Goal: Task Accomplishment & Management: Manage account settings

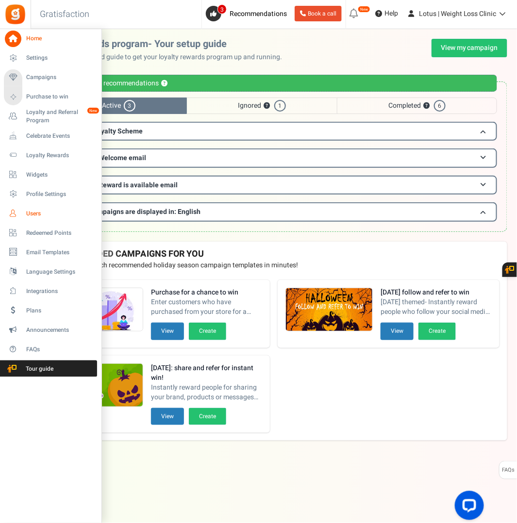
click at [28, 216] on span "Users" at bounding box center [60, 214] width 68 height 8
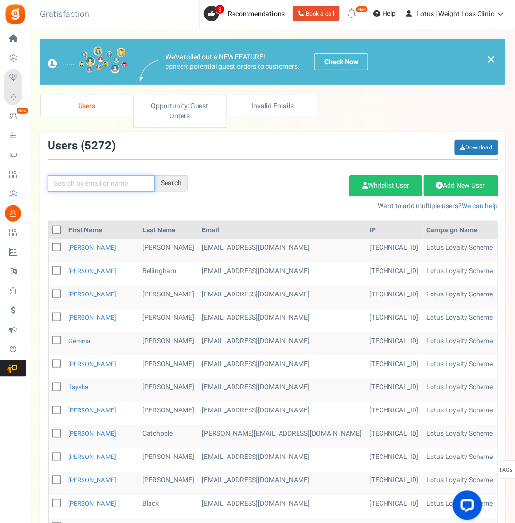
click at [91, 186] on input "text" at bounding box center [101, 183] width 107 height 17
paste input "[PERSON_NAME][EMAIL_ADDRESS][PERSON_NAME][DOMAIN_NAME]"
type input "[PERSON_NAME][EMAIL_ADDRESS][PERSON_NAME][DOMAIN_NAME]"
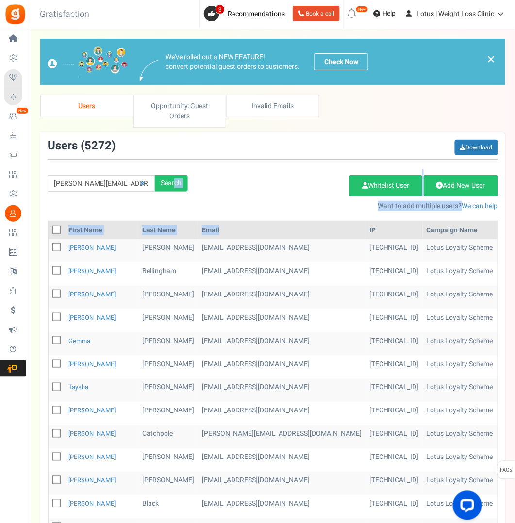
drag, startPoint x: 174, startPoint y: 182, endPoint x: 185, endPoint y: 219, distance: 38.9
click at [185, 219] on div "Users ( 5272 ) Download [PERSON_NAME][EMAIL_ADDRESS][PERSON_NAME][DOMAIN_NAME] …" at bounding box center [272, 440] width 465 height 615
click at [202, 198] on div "Add Etsy Order Delete Selected Users Import Users Spam Protection Subtract Poin…" at bounding box center [350, 190] width 310 height 42
click at [170, 182] on div "Search" at bounding box center [171, 183] width 33 height 17
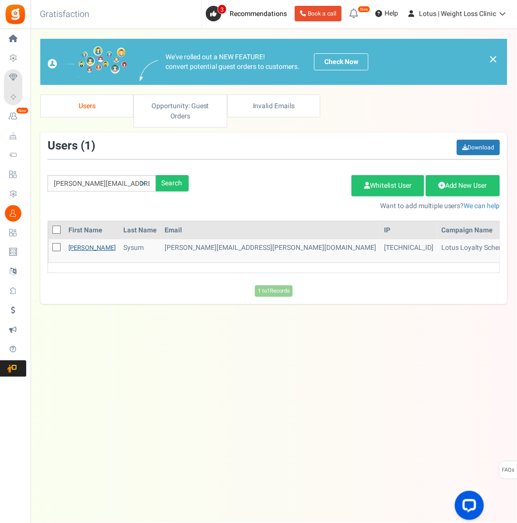
click at [75, 246] on link "[PERSON_NAME]" at bounding box center [91, 247] width 47 height 9
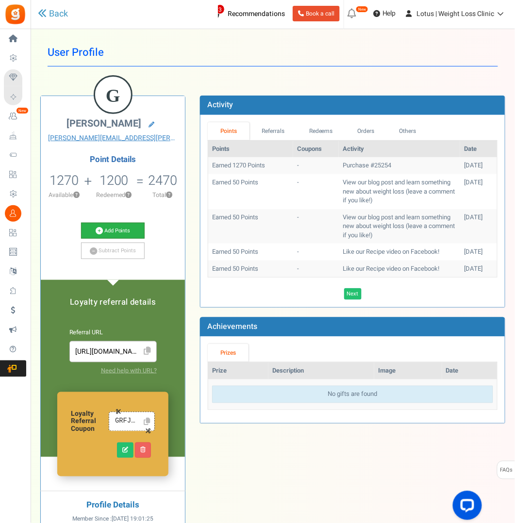
click at [103, 227] on link "Add Points" at bounding box center [113, 231] width 64 height 17
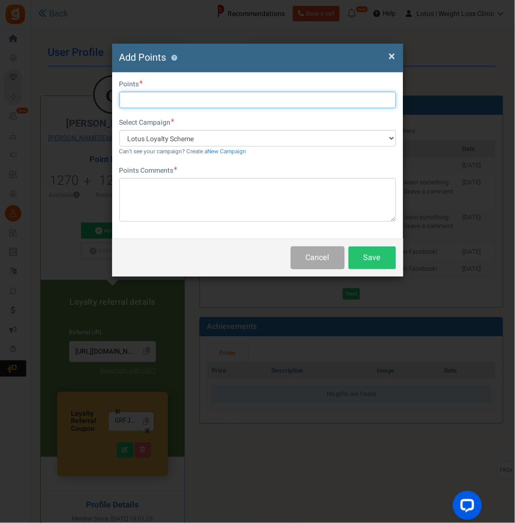
click at [164, 99] on input "text" at bounding box center [257, 100] width 277 height 17
type input "3000"
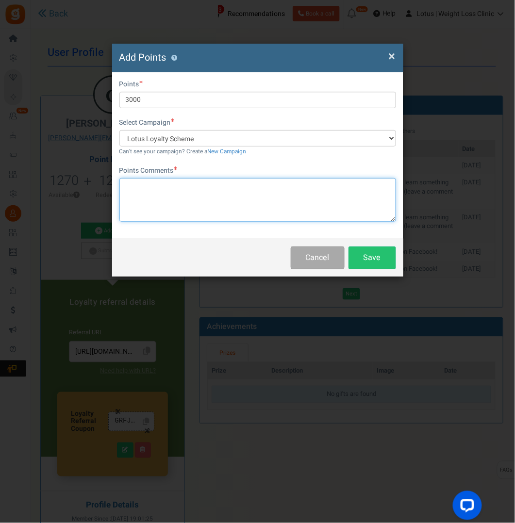
click at [130, 183] on textarea at bounding box center [257, 200] width 277 height 44
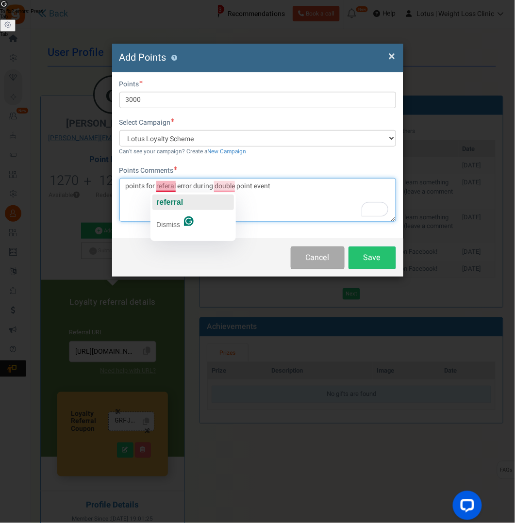
click at [173, 200] on span "referral" at bounding box center [169, 202] width 27 height 8
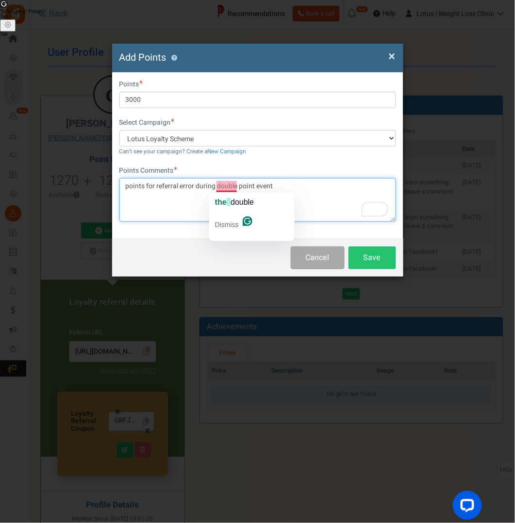
click at [184, 202] on textarea "points for referral error during double point event" at bounding box center [257, 200] width 277 height 44
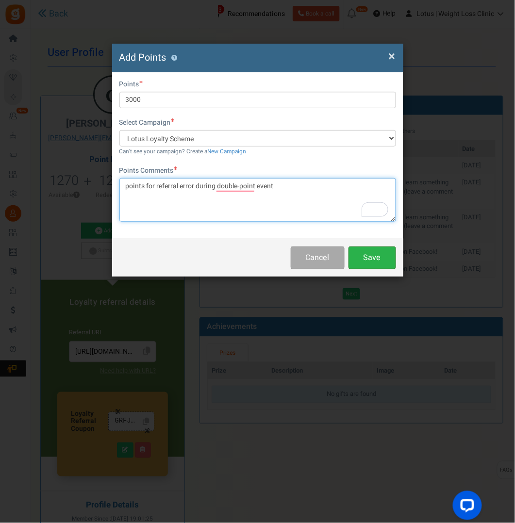
type textarea "points for referral error during double-point event"
click at [374, 257] on button "Save" at bounding box center [373, 258] width 48 height 23
